Goal: Information Seeking & Learning: Learn about a topic

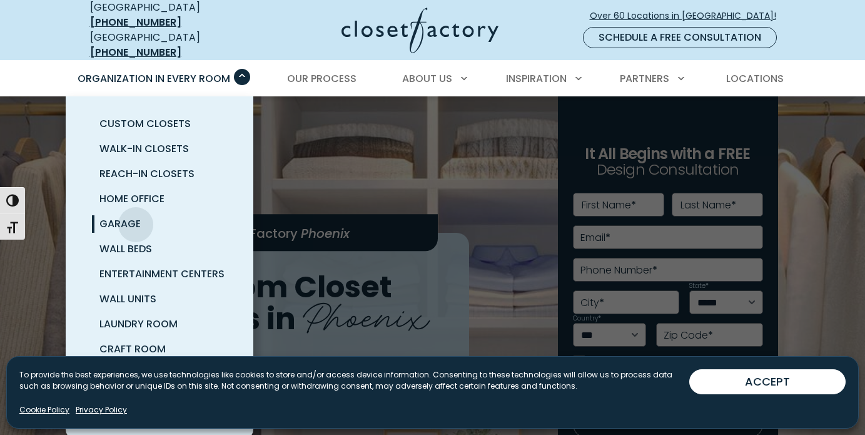
click at [136, 216] on span "Garage" at bounding box center [119, 223] width 41 height 14
click at [131, 216] on span "Garage" at bounding box center [119, 223] width 41 height 14
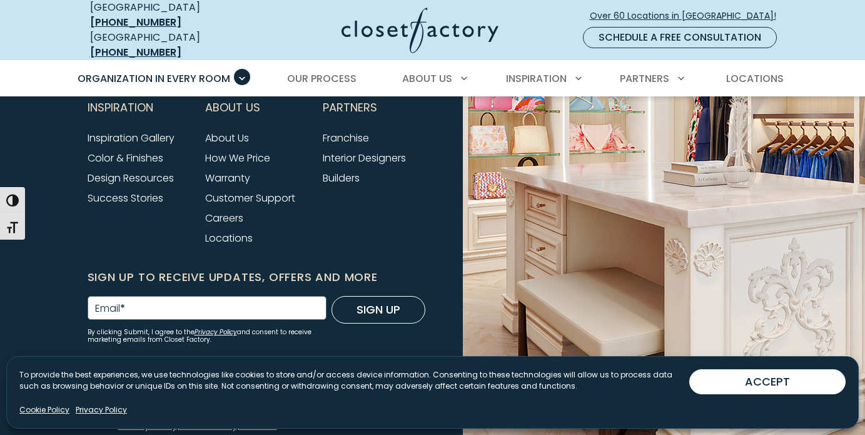
scroll to position [4376, 0]
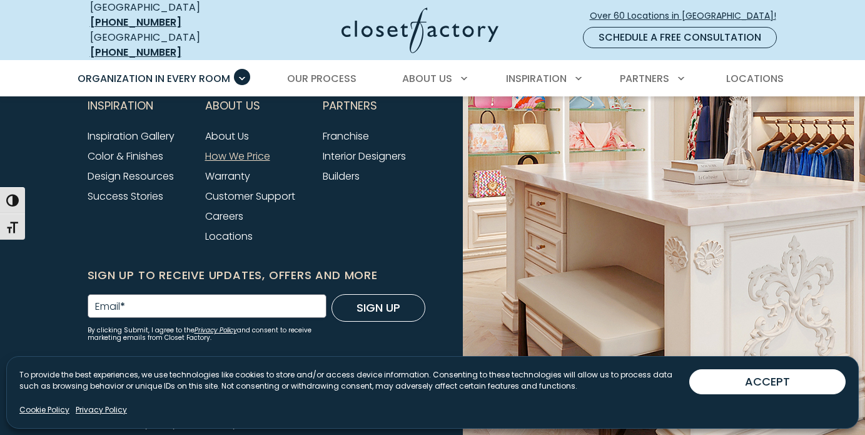
click at [234, 163] on link "How We Price" at bounding box center [237, 156] width 65 height 14
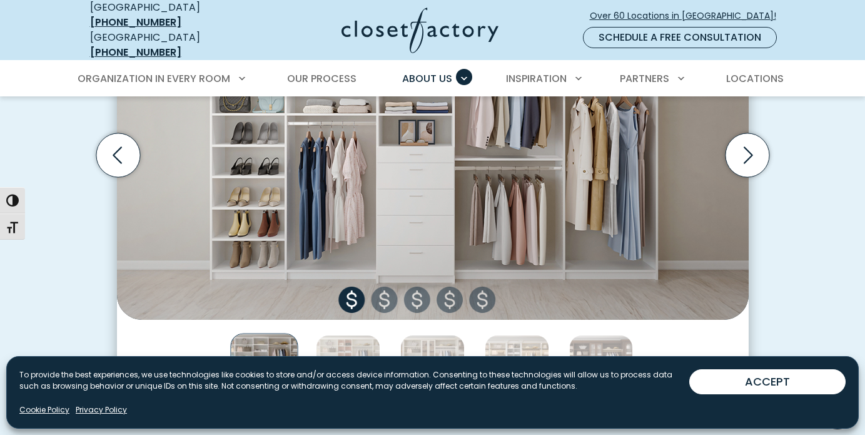
scroll to position [512, 0]
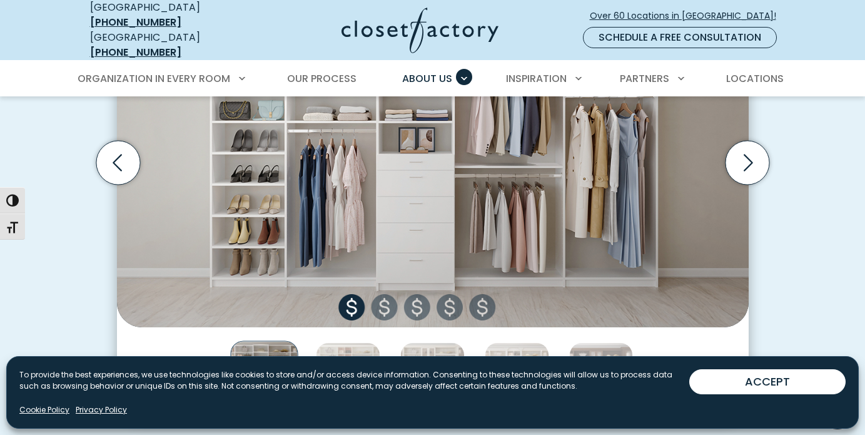
click at [386, 303] on img "Thumbnail Gallery" at bounding box center [432, 162] width 631 height 329
click at [753, 153] on icon "Next slide" at bounding box center [747, 163] width 44 height 44
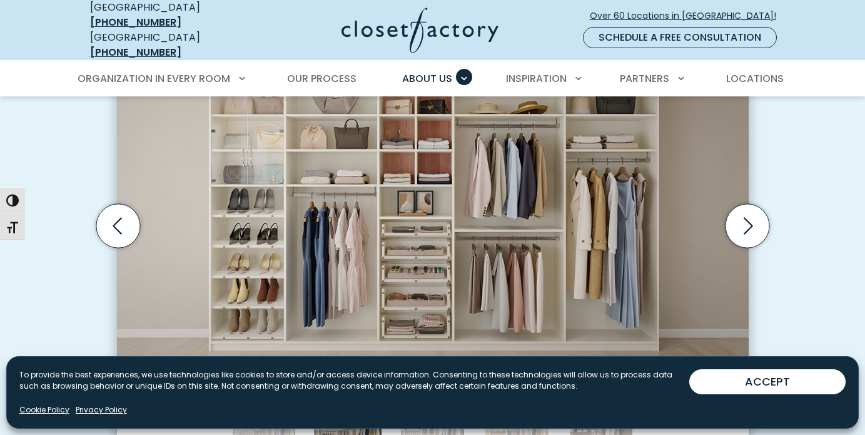
scroll to position [450, 0]
click at [750, 209] on icon "Next slide" at bounding box center [747, 225] width 44 height 44
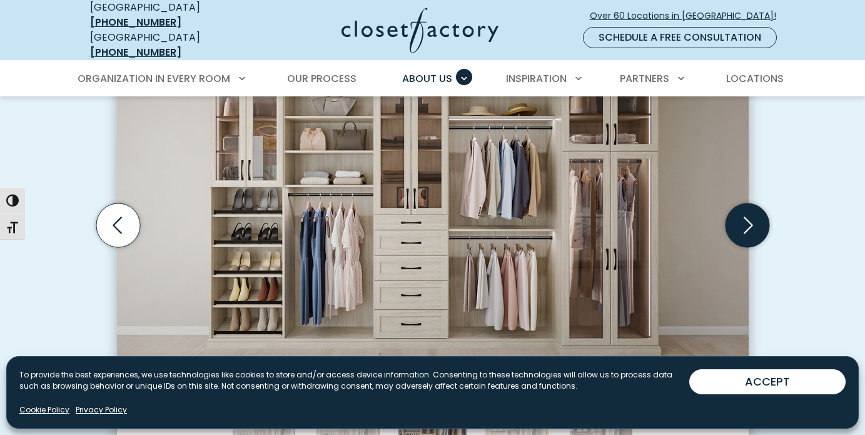
click at [750, 209] on icon "Next slide" at bounding box center [747, 225] width 44 height 44
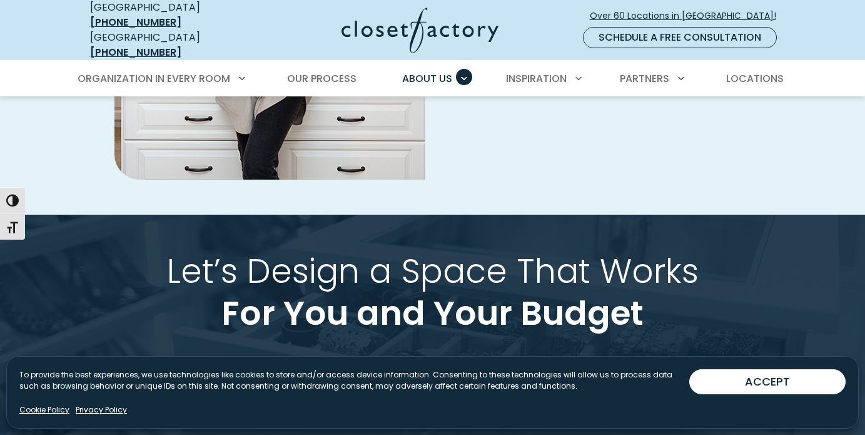
scroll to position [2154, 0]
